Goal: Check status

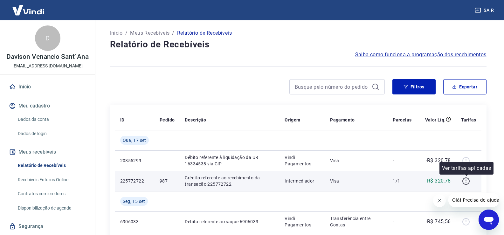
click at [469, 180] on icon "button" at bounding box center [466, 181] width 8 height 8
